Goal: Check status: Check status

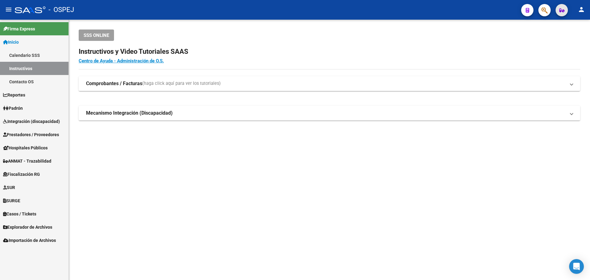
drag, startPoint x: 566, startPoint y: 6, endPoint x: 537, endPoint y: 18, distance: 31.9
click at [542, 16] on mat-toolbar "menu - OSPEJ person" at bounding box center [295, 10] width 590 height 20
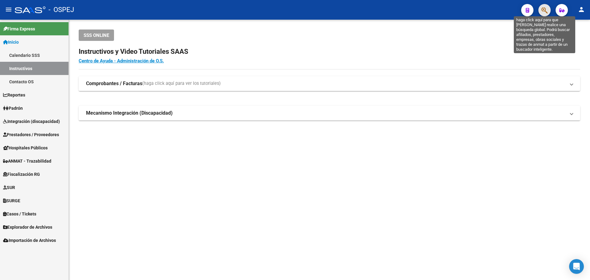
click at [545, 11] on icon "button" at bounding box center [545, 10] width 6 height 7
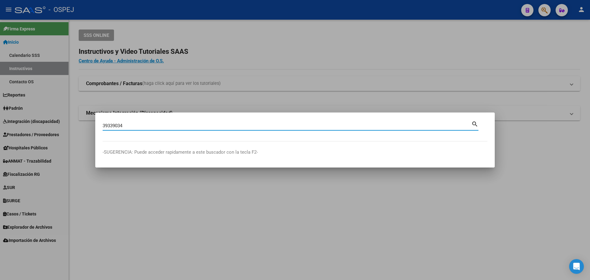
type input "39339034"
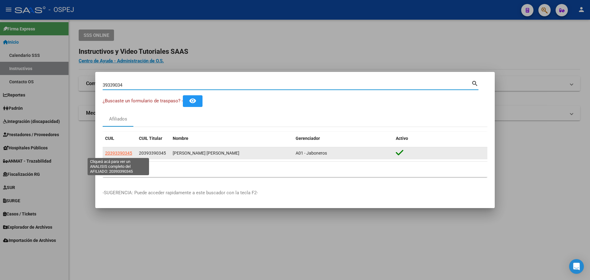
click at [119, 154] on span "20393390345" at bounding box center [118, 153] width 27 height 5
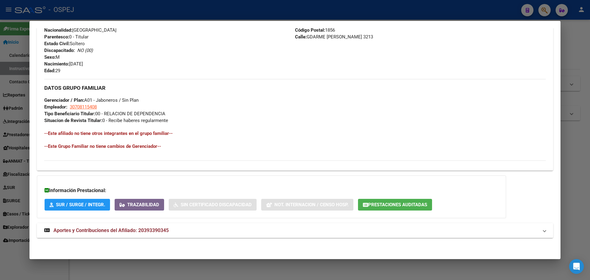
click at [191, 224] on mat-expansion-panel-header "Aportes y Contribuciones del Afiliado: 20393390345" at bounding box center [295, 230] width 516 height 15
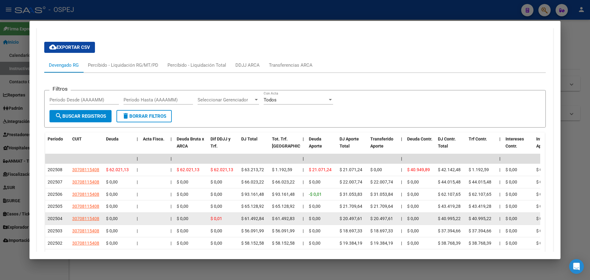
scroll to position [514, 0]
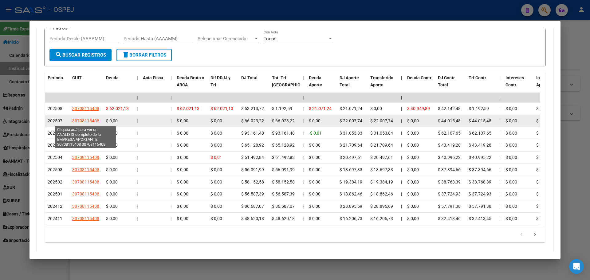
click at [93, 123] on span "30708115408" at bounding box center [85, 120] width 27 height 5
type textarea "30708115408"
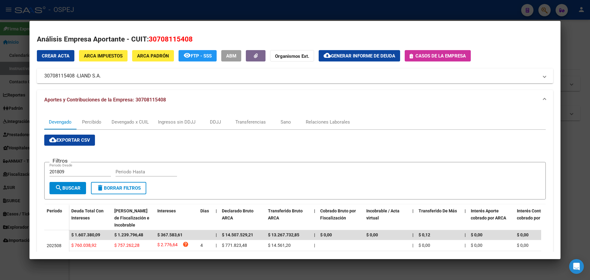
click at [122, 11] on div at bounding box center [295, 140] width 590 height 280
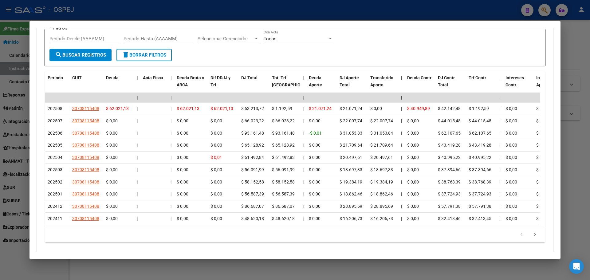
click at [115, 18] on div at bounding box center [295, 140] width 590 height 280
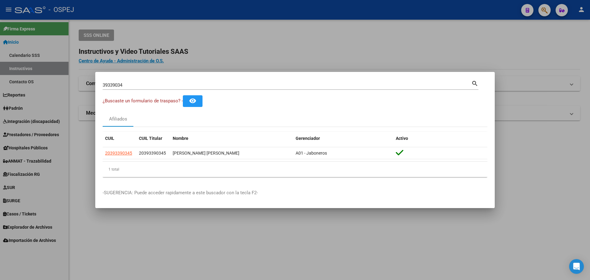
click at [120, 85] on input "39339034" at bounding box center [287, 85] width 369 height 6
paste input "20-28985658-8"
type input "20289856588"
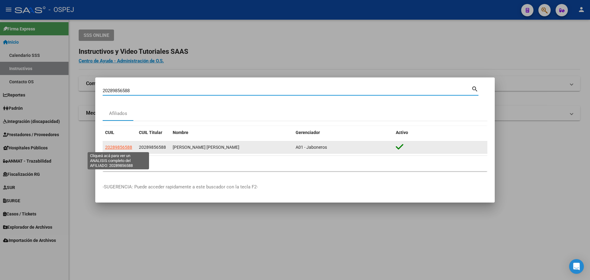
click at [113, 145] on span "20289856588" at bounding box center [118, 147] width 27 height 5
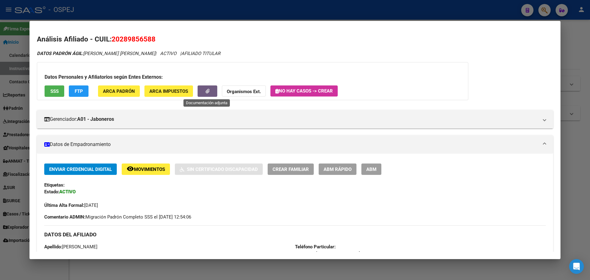
click at [212, 92] on button "button" at bounding box center [208, 90] width 20 height 11
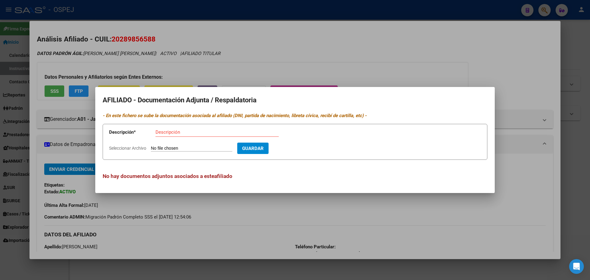
click at [145, 45] on div at bounding box center [295, 140] width 590 height 280
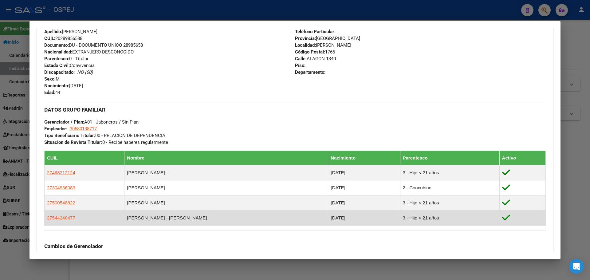
scroll to position [353, 0]
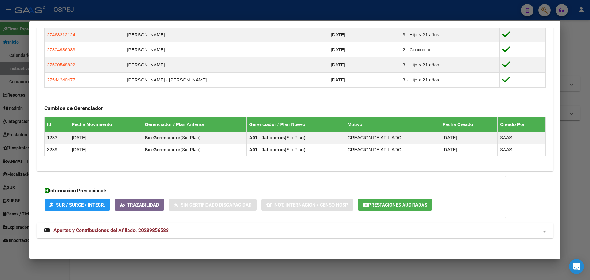
click at [167, 231] on span "Aportes y Contribuciones del Afiliado: 20289856588" at bounding box center [110, 230] width 115 height 6
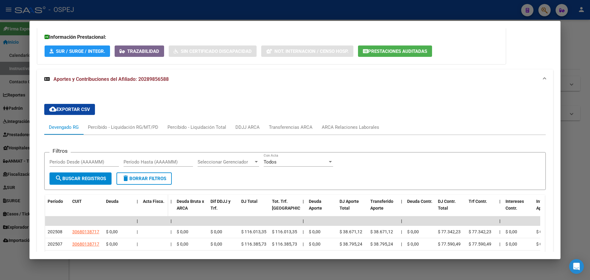
scroll to position [507, 0]
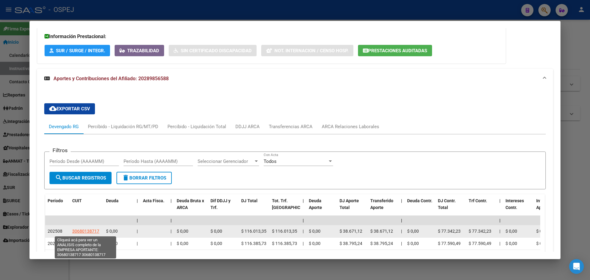
click at [94, 233] on span "30680138717" at bounding box center [85, 231] width 27 height 5
type textarea "30680138717"
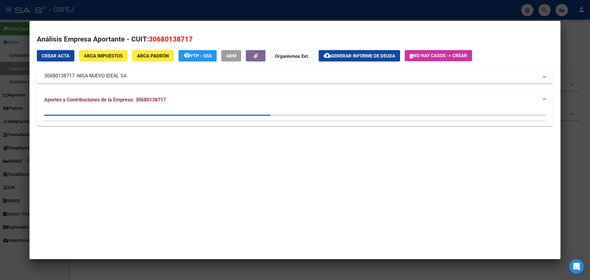
click at [80, 9] on div at bounding box center [295, 140] width 590 height 280
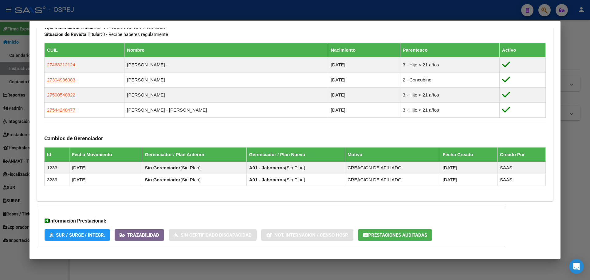
scroll to position [291, 0]
